Goal: Information Seeking & Learning: Learn about a topic

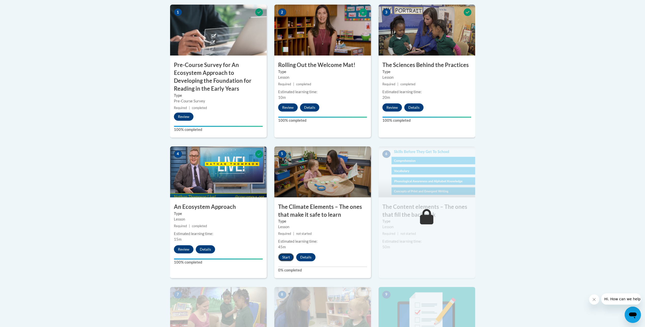
click at [288, 258] on button "Start" at bounding box center [286, 257] width 16 height 8
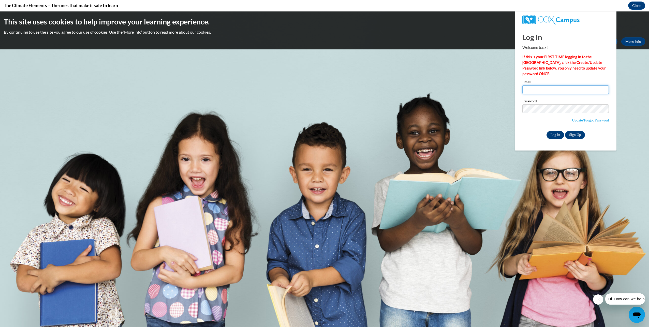
type input "jabari@safesylacauga.com"
click at [556, 133] on input "Log In" at bounding box center [555, 135] width 18 height 8
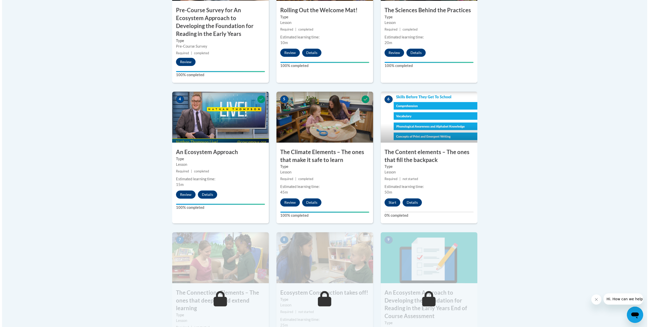
scroll to position [303, 0]
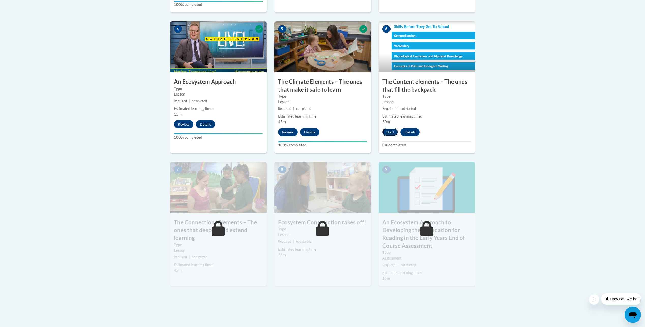
click at [389, 131] on button "Start" at bounding box center [390, 132] width 16 height 8
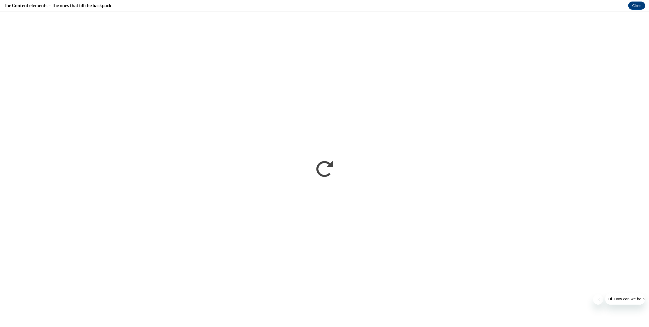
scroll to position [0, 0]
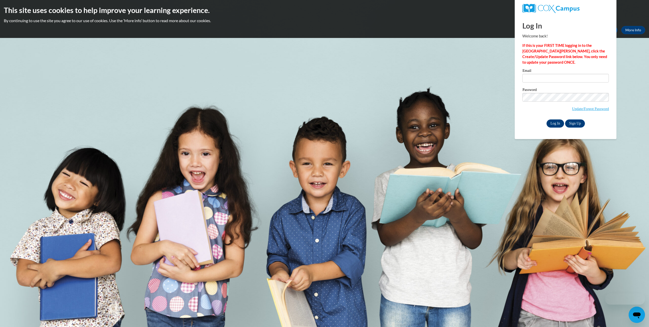
type input "jabari@safesylacauga.com"
click at [553, 125] on input "Log In" at bounding box center [555, 123] width 18 height 8
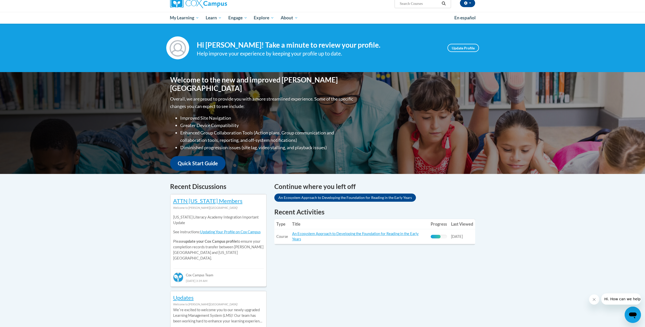
scroll to position [153, 0]
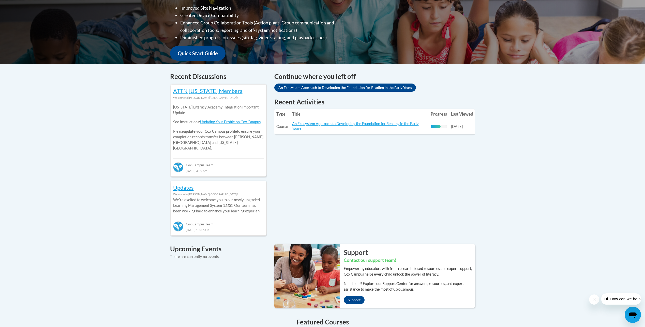
drag, startPoint x: 291, startPoint y: 122, endPoint x: 304, endPoint y: 129, distance: 14.7
click at [304, 129] on td "Title: An Ecosystem Approach to Developing the Foundation for Reading in the Ea…" at bounding box center [359, 126] width 139 height 15
copy link "An Ecosystem Approach to Developing the Foundation for Reading in the Early Yea…"
click at [348, 175] on div "Recent Discussions ATTN [US_STATE] Members Welcome to [PERSON_NAME][GEOGRAPHIC_…" at bounding box center [322, 257] width 320 height 372
